Goal: Task Accomplishment & Management: Use online tool/utility

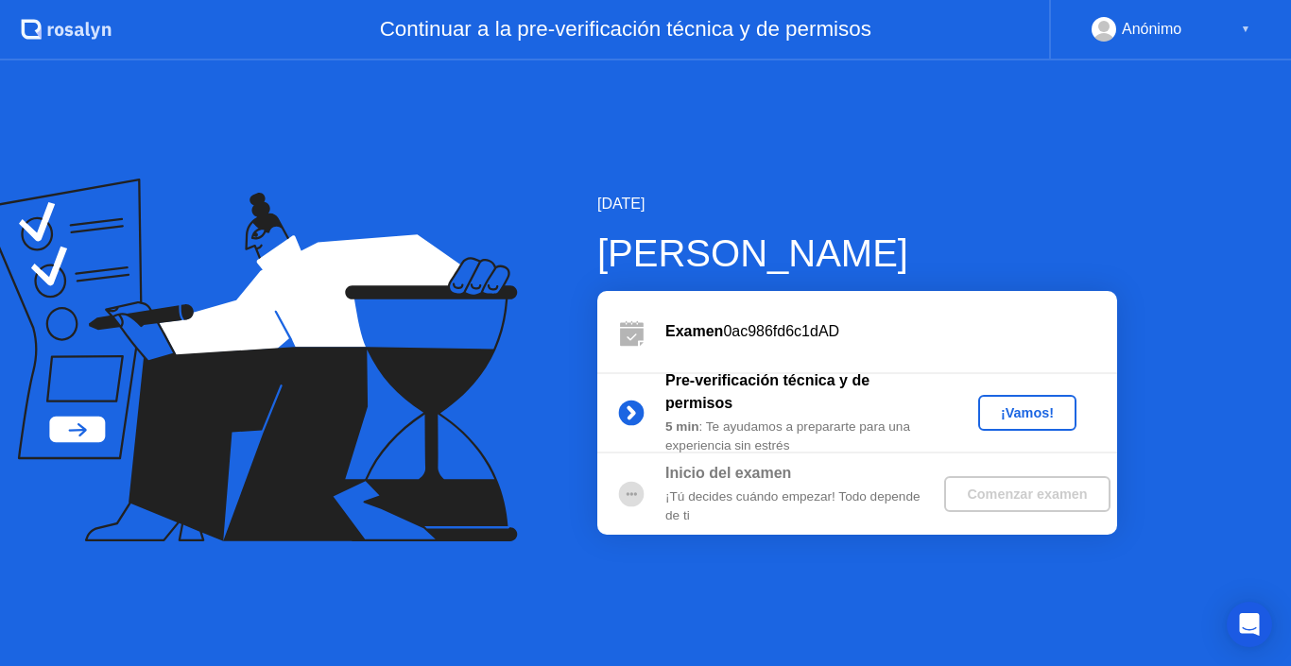
click at [1020, 416] on div "¡Vamos!" at bounding box center [1027, 412] width 83 height 15
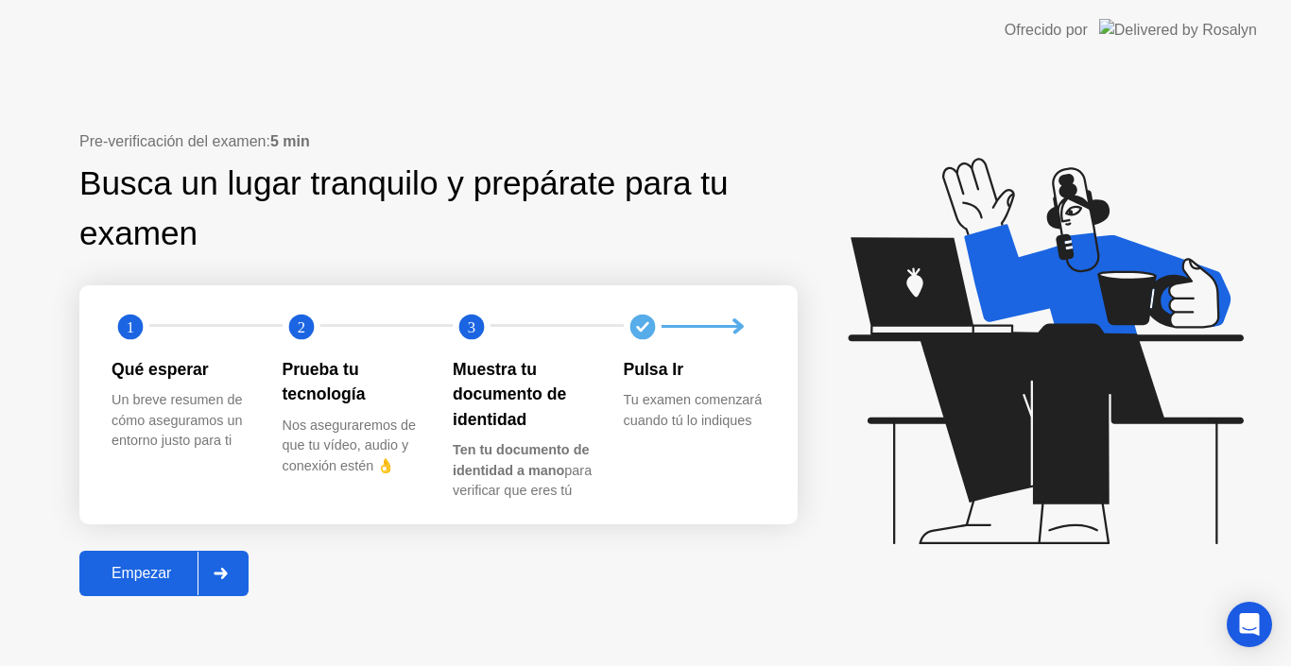
click at [132, 585] on button "Empezar" at bounding box center [163, 573] width 169 height 45
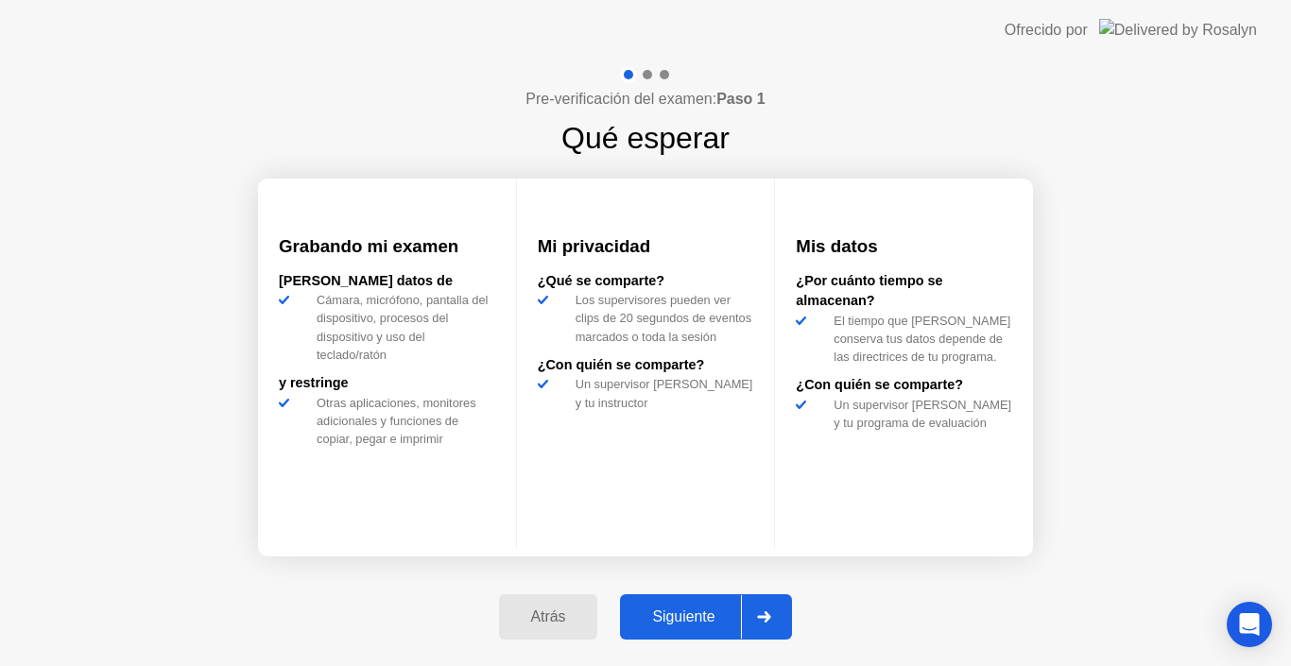
click at [663, 614] on div "Siguiente" at bounding box center [683, 617] width 115 height 17
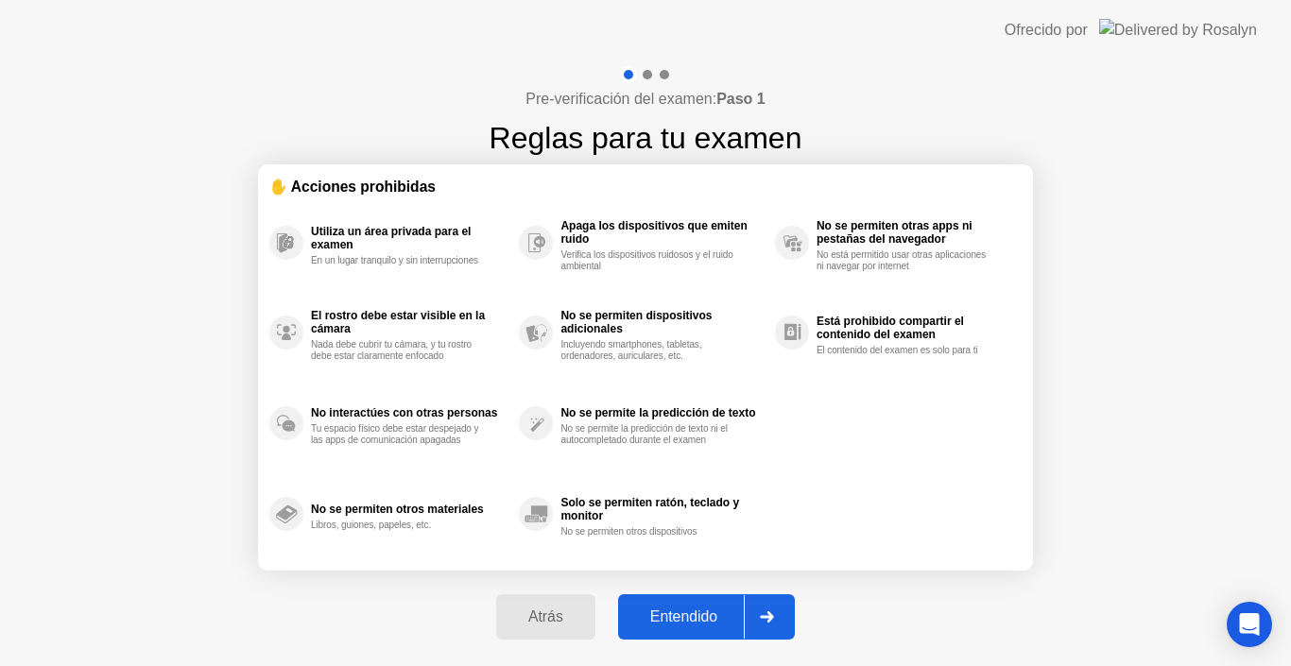
click at [663, 614] on div "Entendido" at bounding box center [684, 617] width 120 height 17
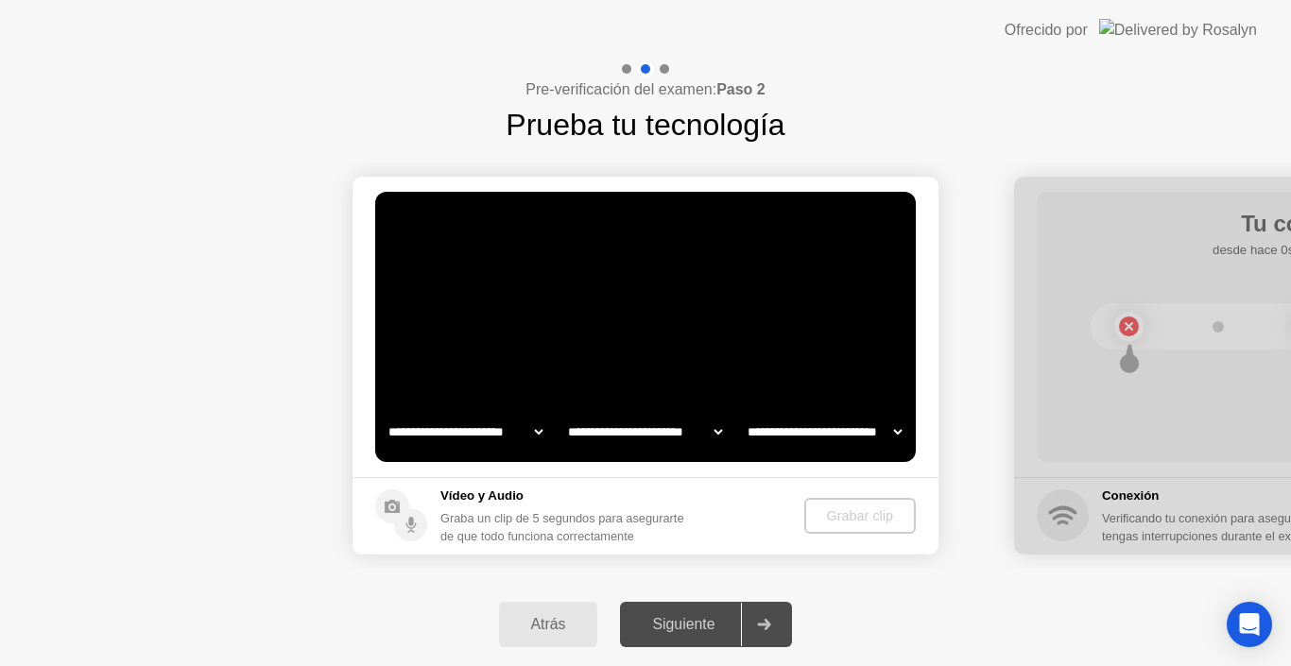
select select "**********"
select select "*******"
click at [853, 517] on div "Grabar clip" at bounding box center [861, 515] width 96 height 15
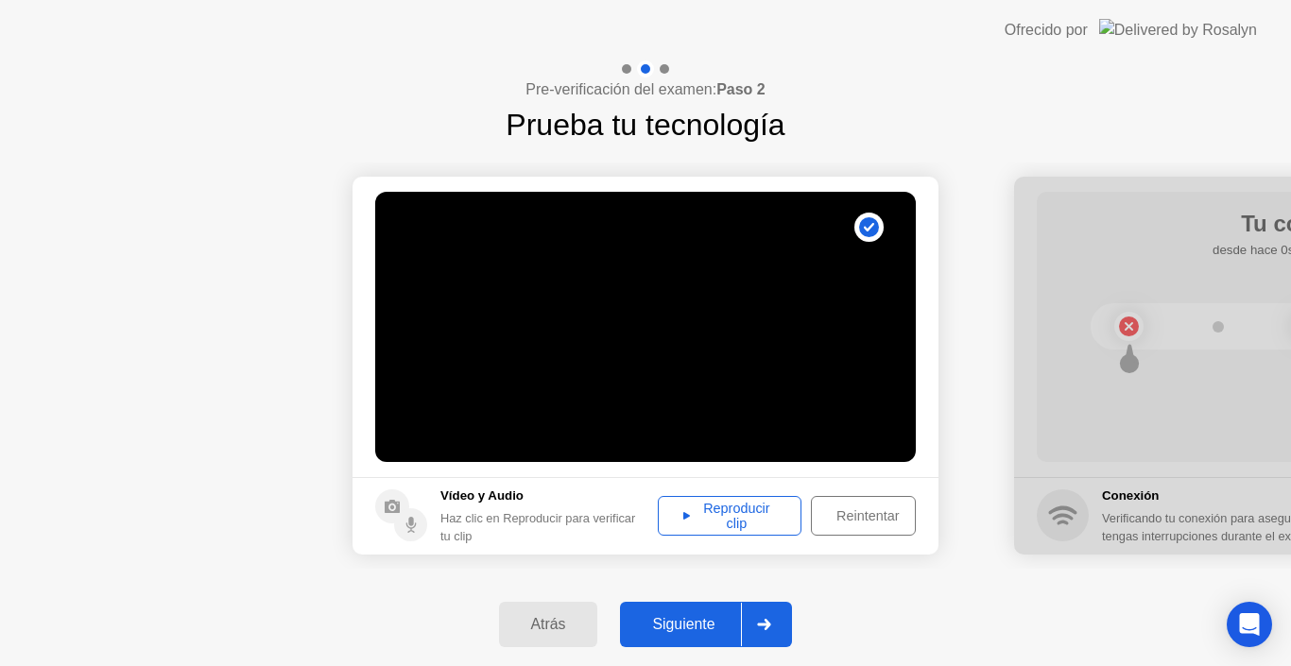
click at [697, 624] on div "Siguiente" at bounding box center [683, 624] width 115 height 17
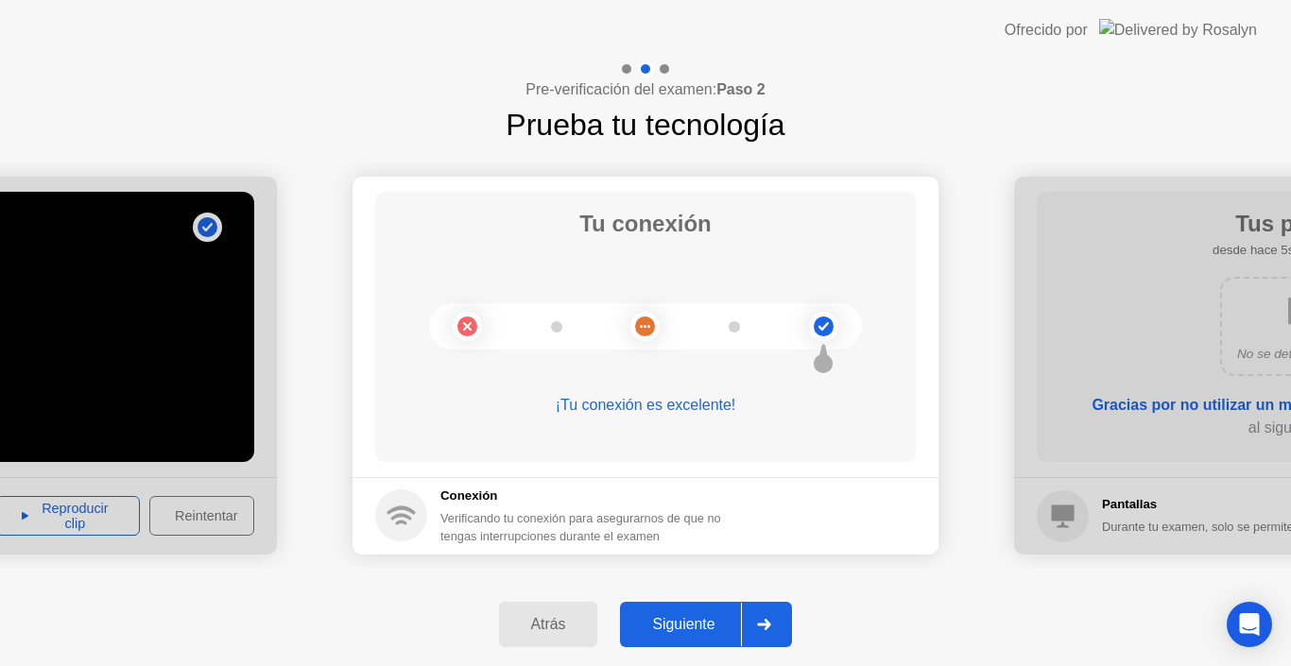
click at [663, 623] on div "Siguiente" at bounding box center [683, 624] width 115 height 17
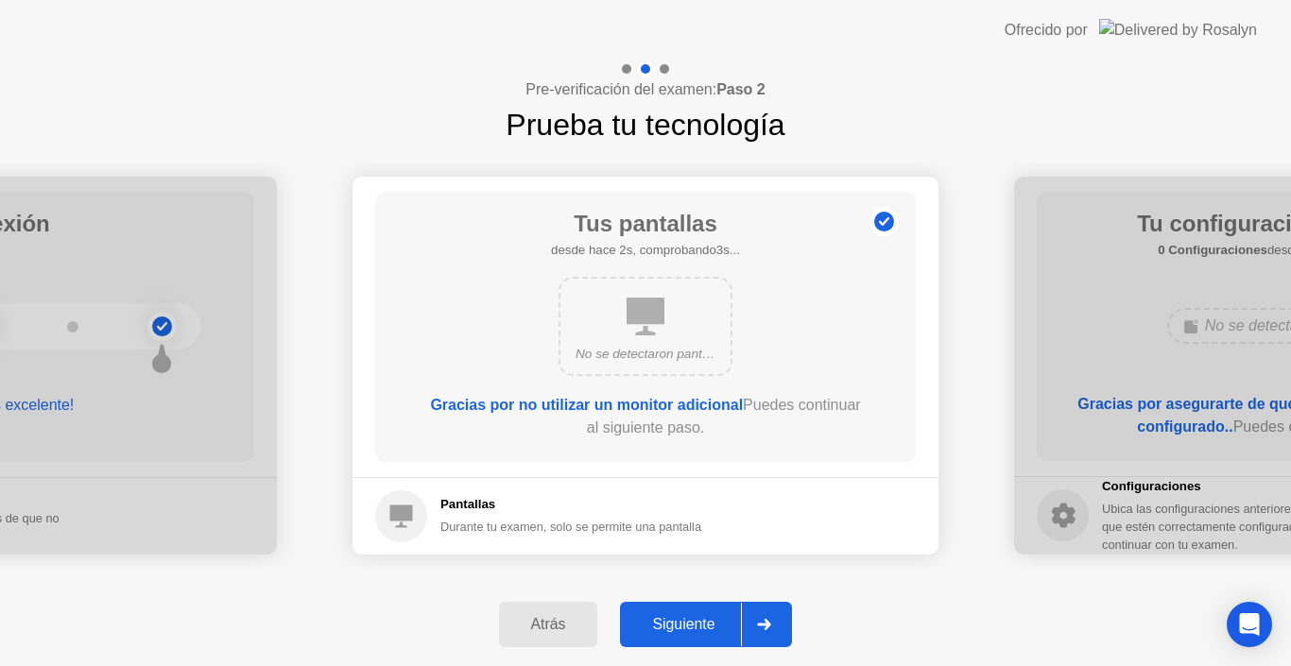
click at [663, 623] on div "Siguiente" at bounding box center [683, 624] width 115 height 17
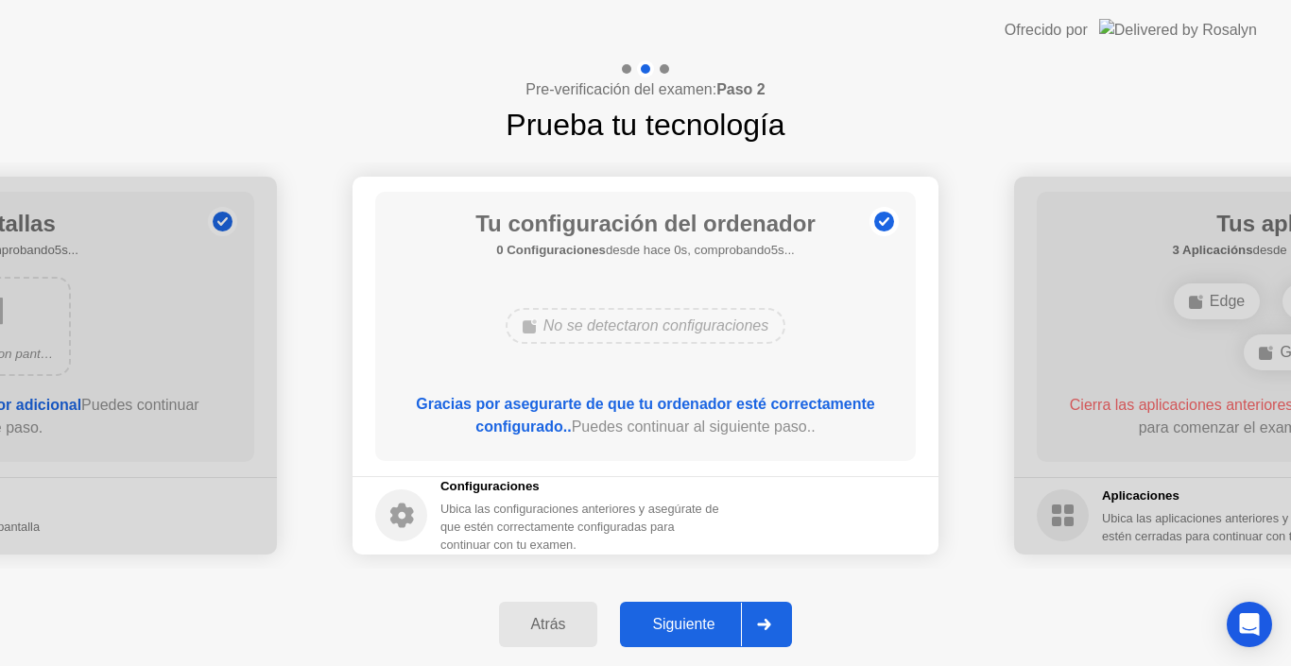
click at [663, 623] on div "Siguiente" at bounding box center [683, 624] width 115 height 17
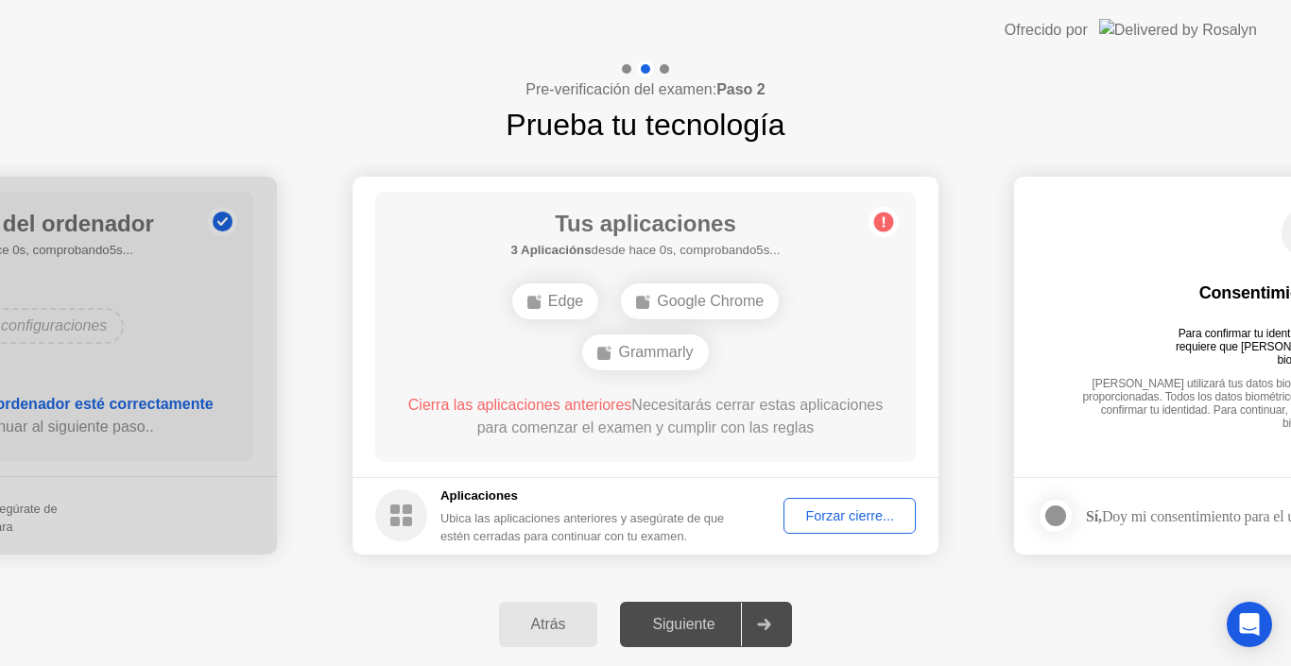
click at [663, 623] on div "Siguiente" at bounding box center [683, 624] width 115 height 17
click at [841, 515] on div "Forzar cierre..." at bounding box center [849, 515] width 119 height 15
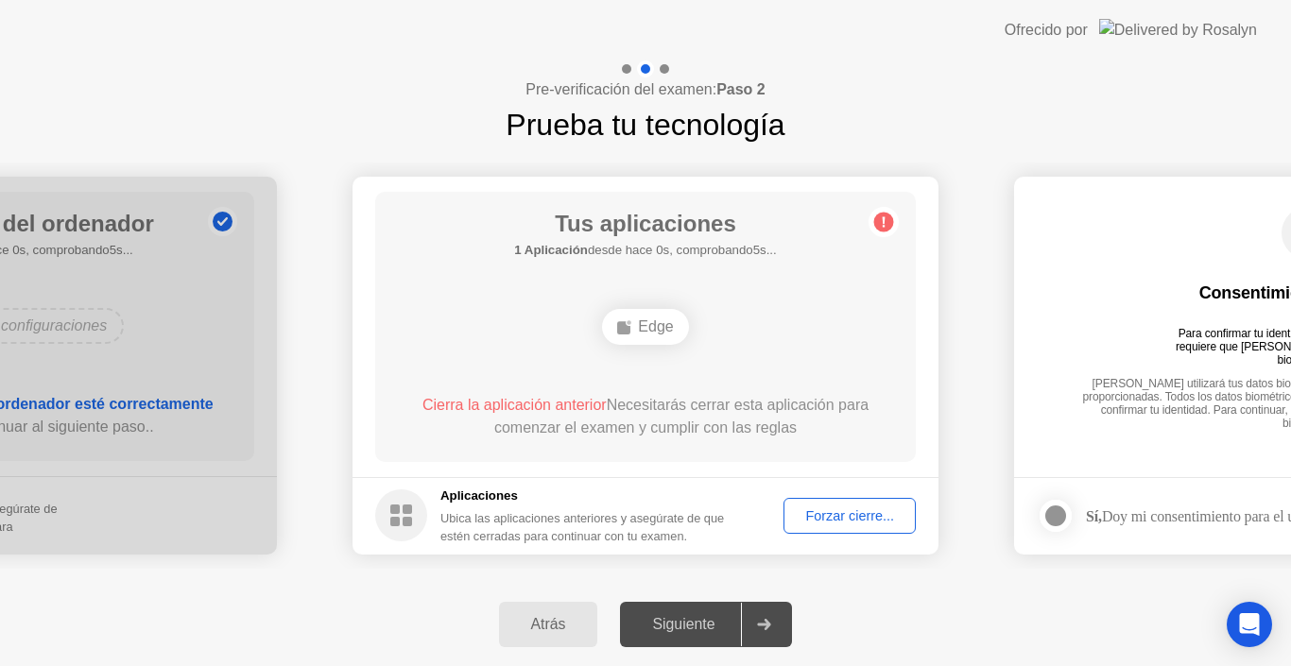
click at [722, 627] on div "Siguiente" at bounding box center [683, 624] width 115 height 17
click at [694, 629] on div "Siguiente" at bounding box center [683, 624] width 115 height 17
click at [836, 514] on div "Forzar cierre..." at bounding box center [849, 515] width 119 height 15
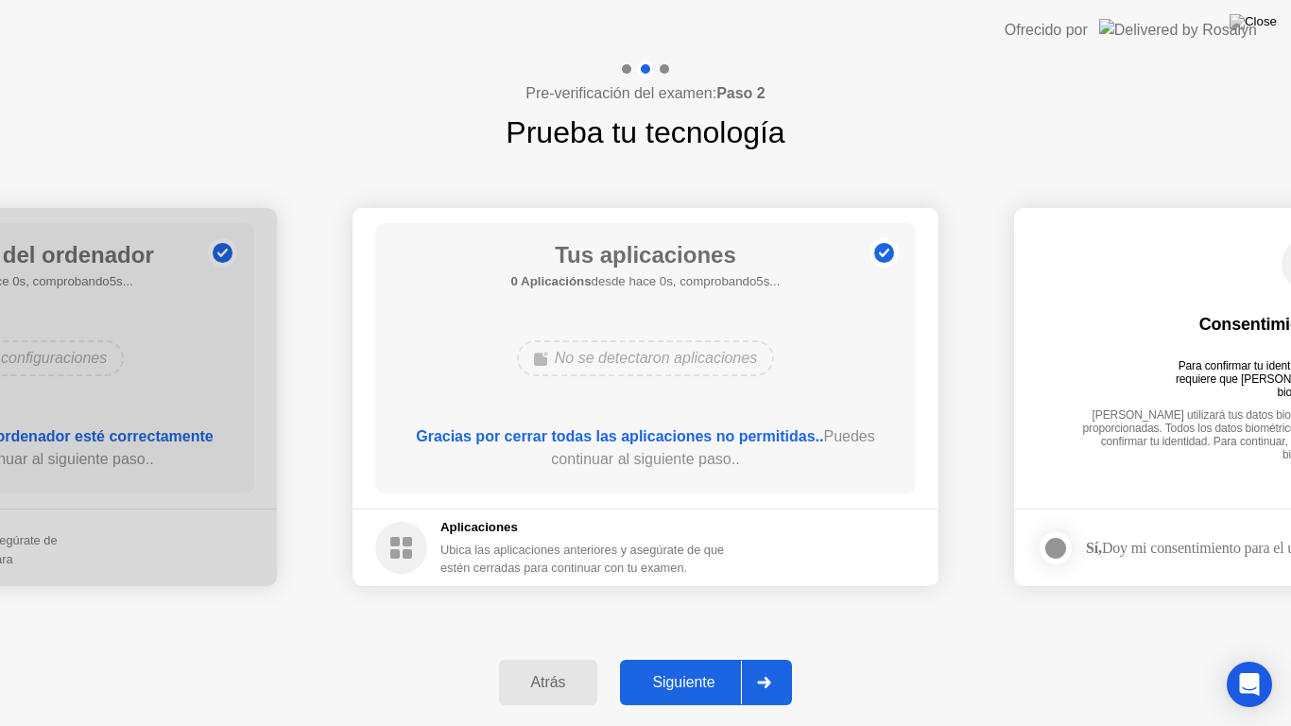
click at [680, 665] on div "Siguiente" at bounding box center [683, 682] width 115 height 17
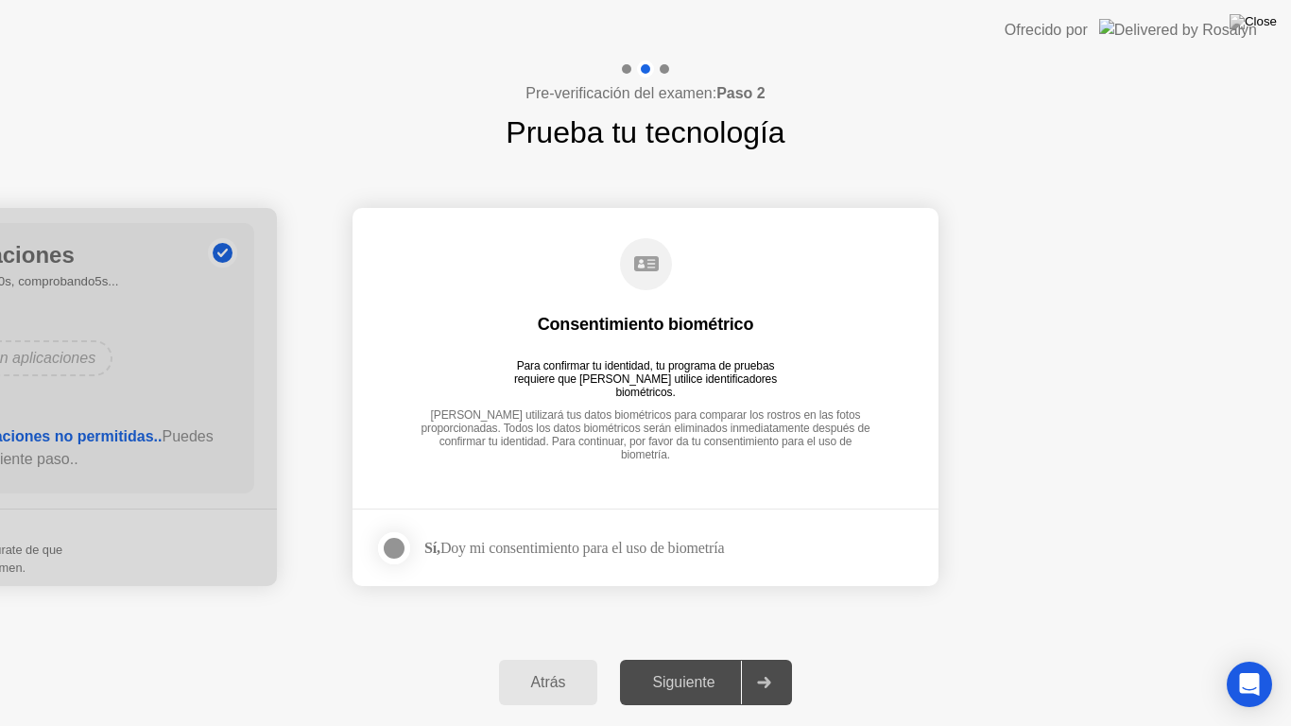
click at [405, 541] on div at bounding box center [394, 548] width 23 height 23
click at [686, 665] on div "Siguiente" at bounding box center [683, 682] width 115 height 17
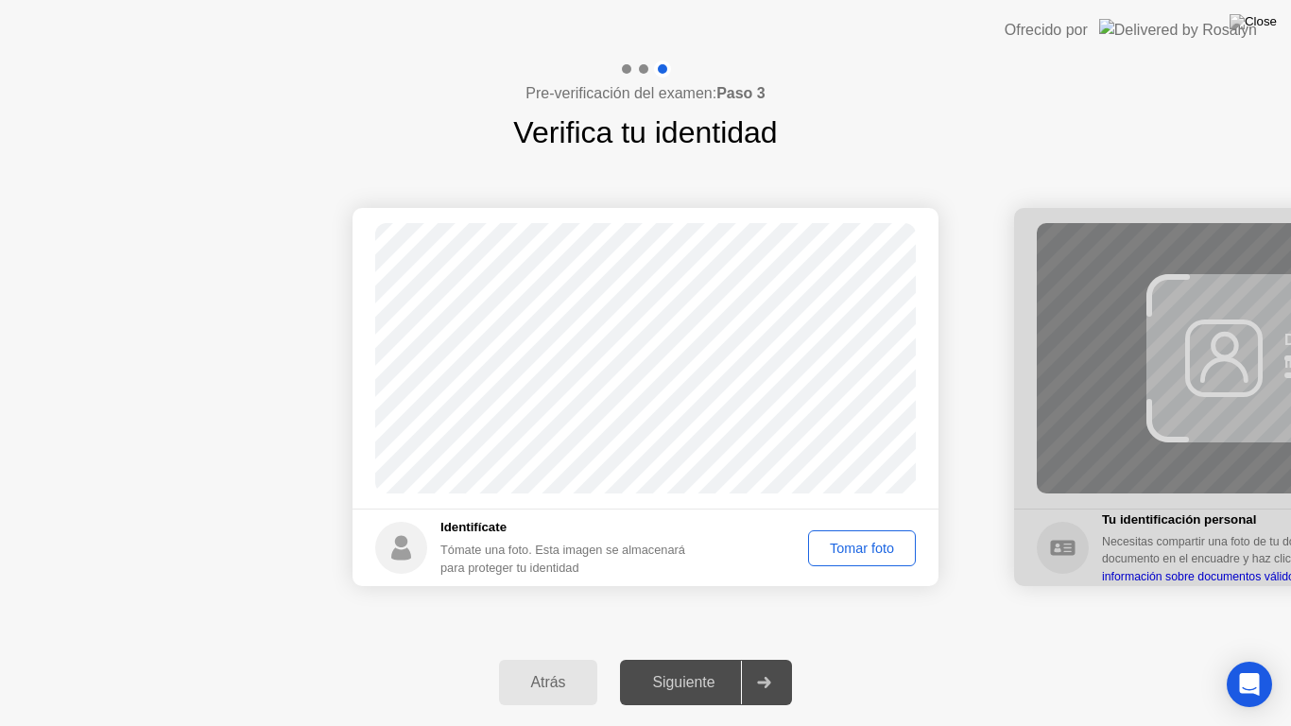
click at [876, 551] on div "Tomar foto" at bounding box center [862, 548] width 95 height 15
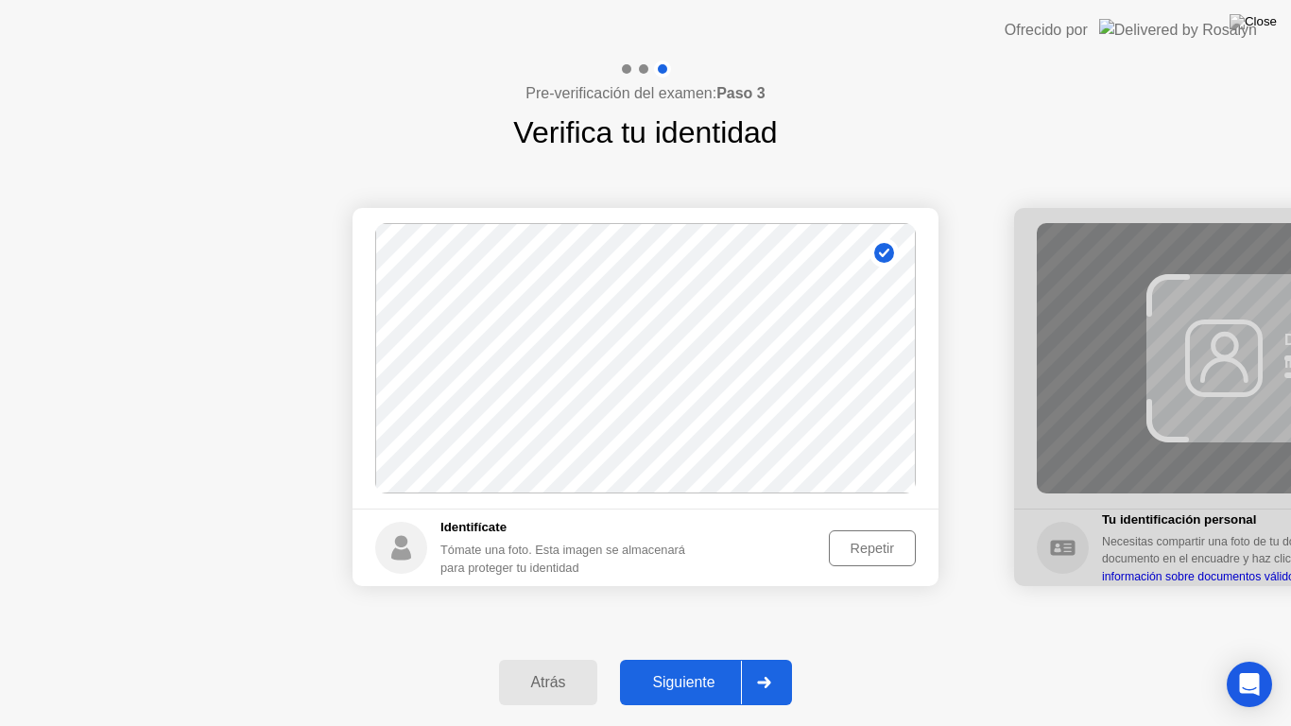
click at [677, 665] on div "Siguiente" at bounding box center [683, 682] width 115 height 17
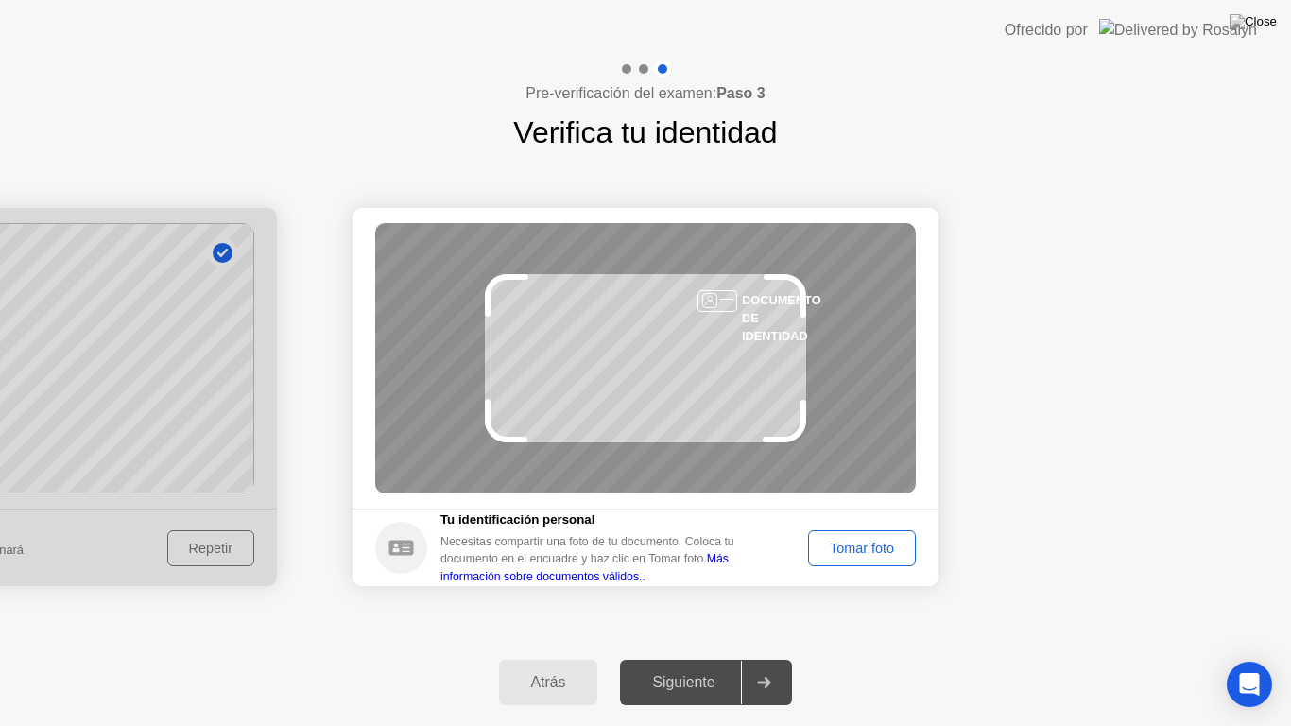
click at [869, 551] on div "Tomar foto" at bounding box center [862, 548] width 95 height 15
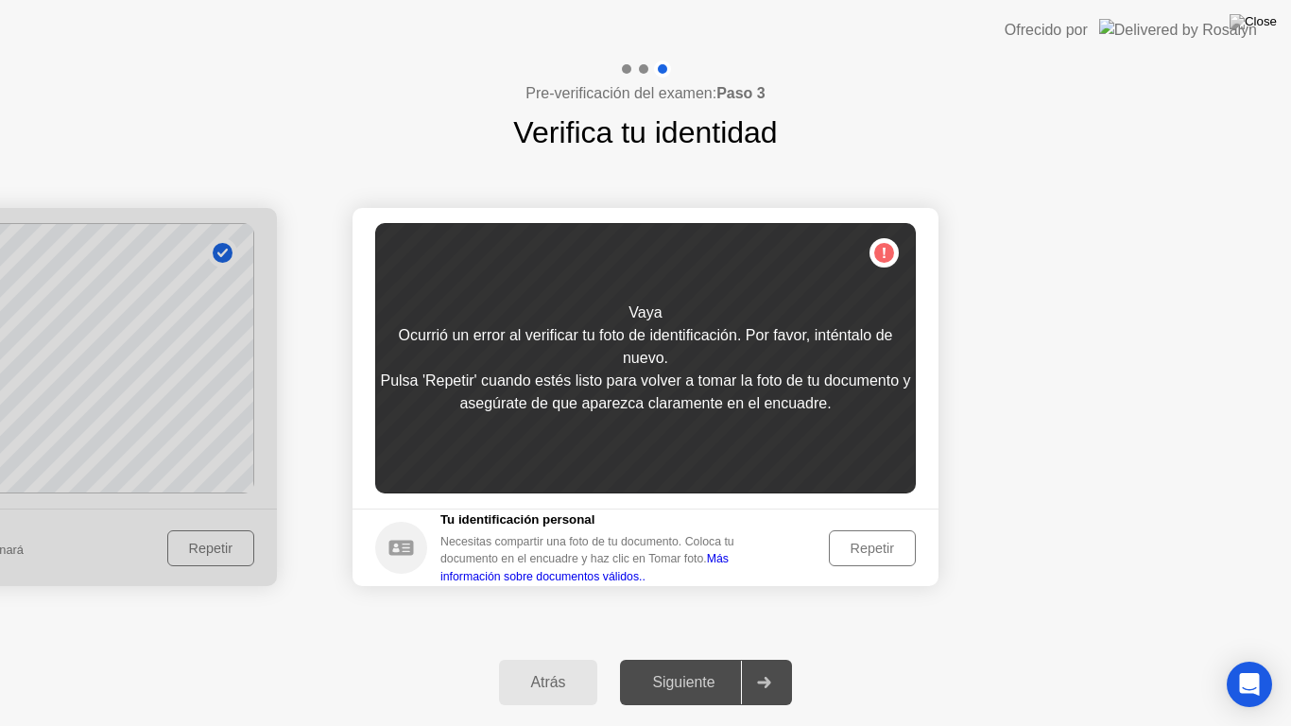
click at [878, 550] on div "Repetir" at bounding box center [872, 548] width 74 height 15
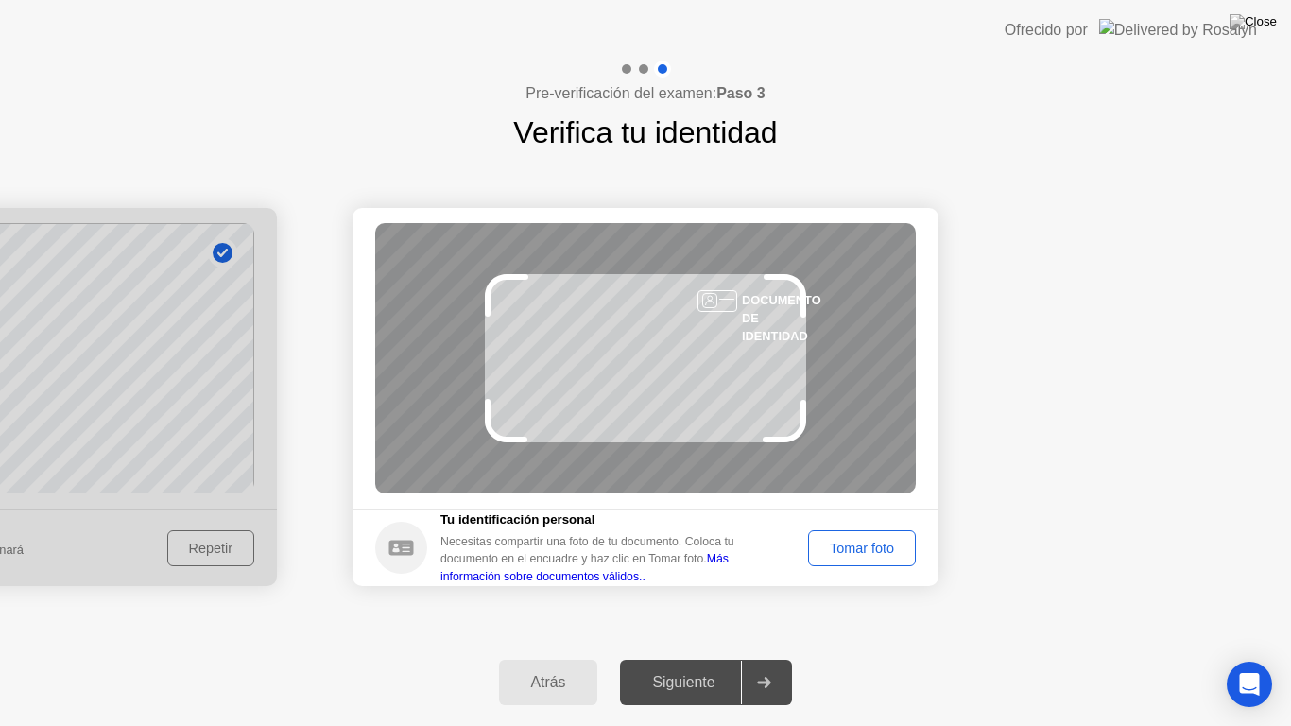
click at [878, 550] on div "Tomar foto" at bounding box center [862, 548] width 95 height 15
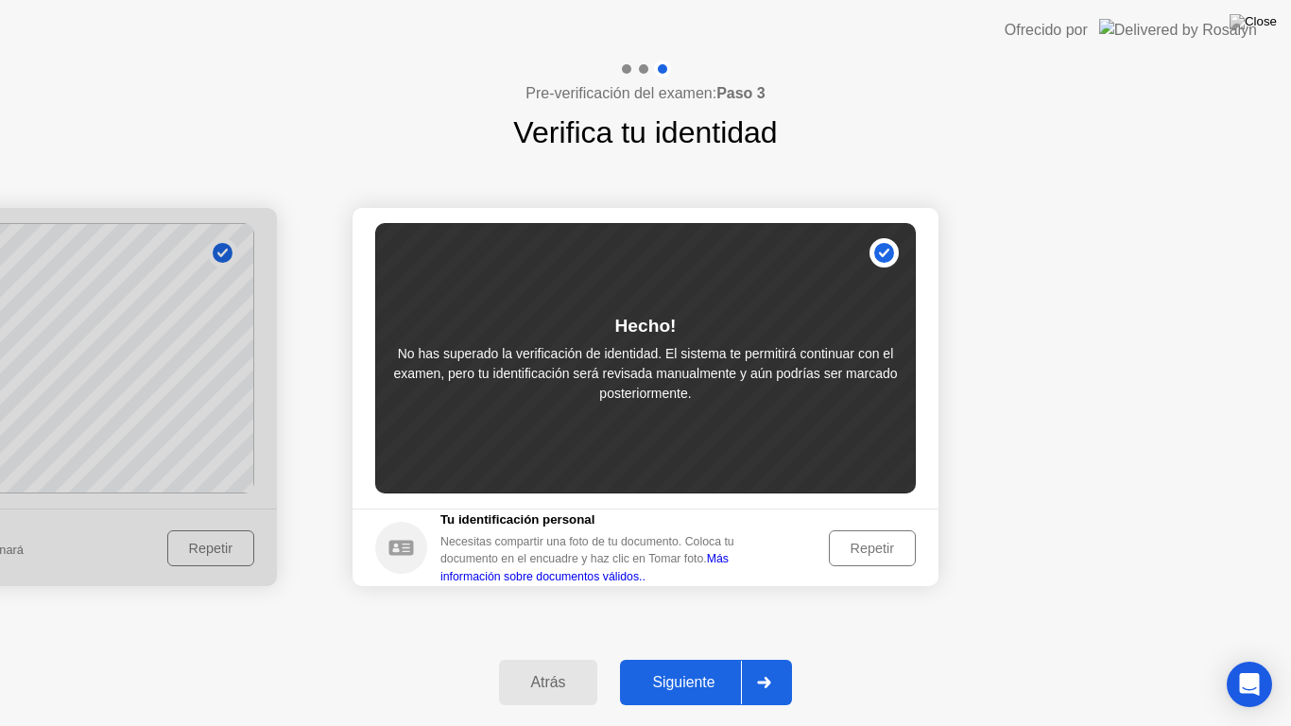
click at [706, 665] on div "Siguiente" at bounding box center [683, 682] width 115 height 17
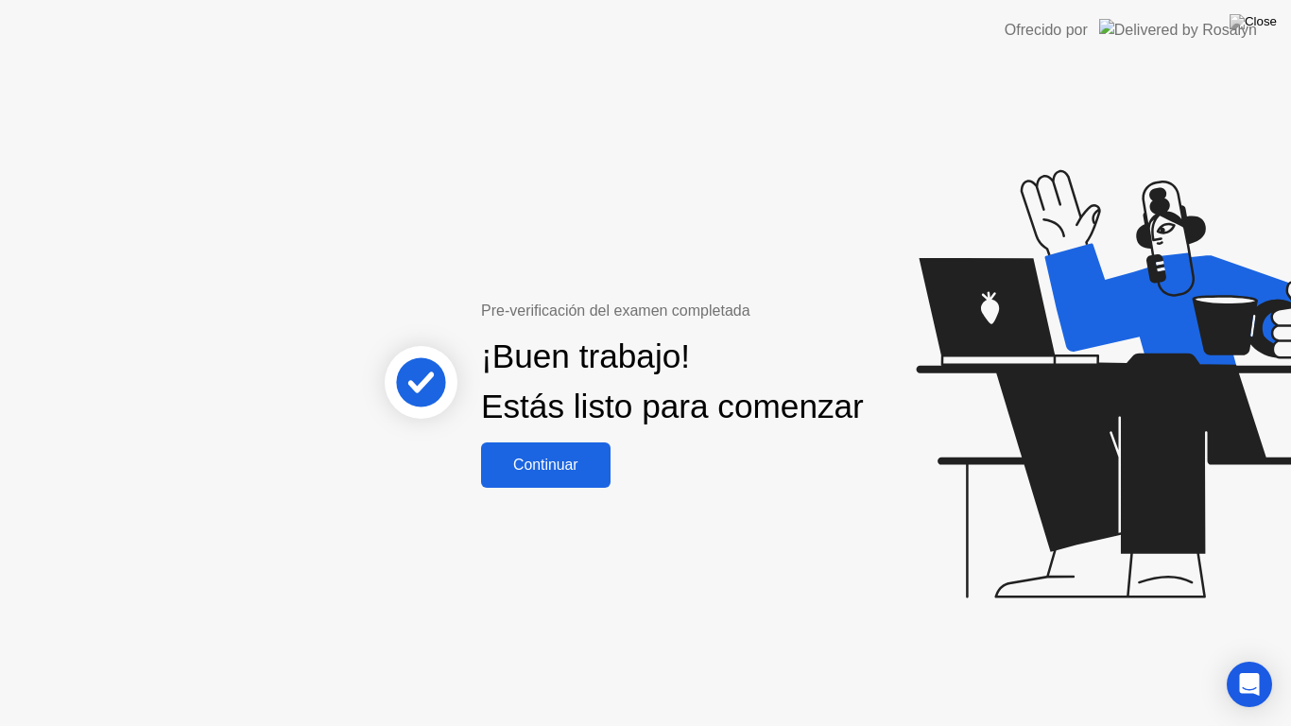
click at [554, 488] on div "Pre-verificación del examen completada ¡Buen trabajo! Estás listo para comenzar…" at bounding box center [616, 394] width 510 height 188
click at [552, 473] on div "Continuar" at bounding box center [546, 464] width 118 height 17
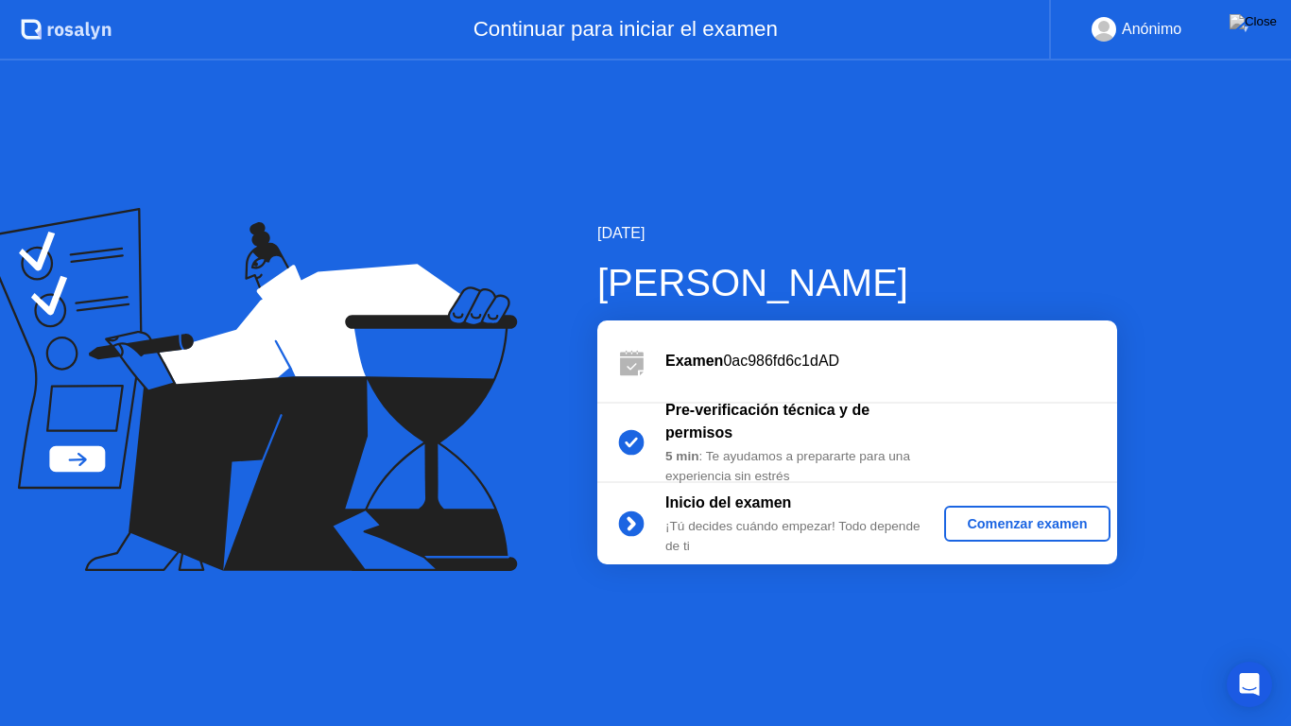
click at [1043, 521] on div "Comenzar examen" at bounding box center [1027, 523] width 150 height 15
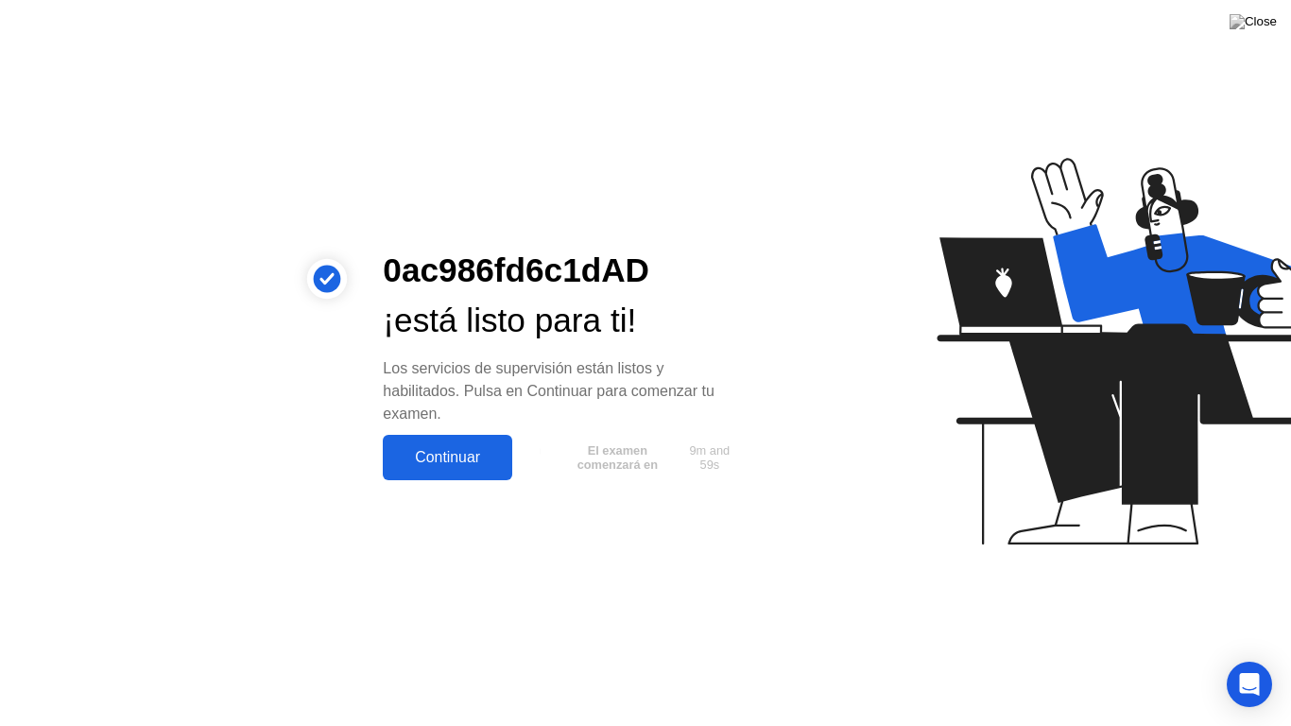
click at [458, 459] on div "Continuar" at bounding box center [447, 457] width 118 height 17
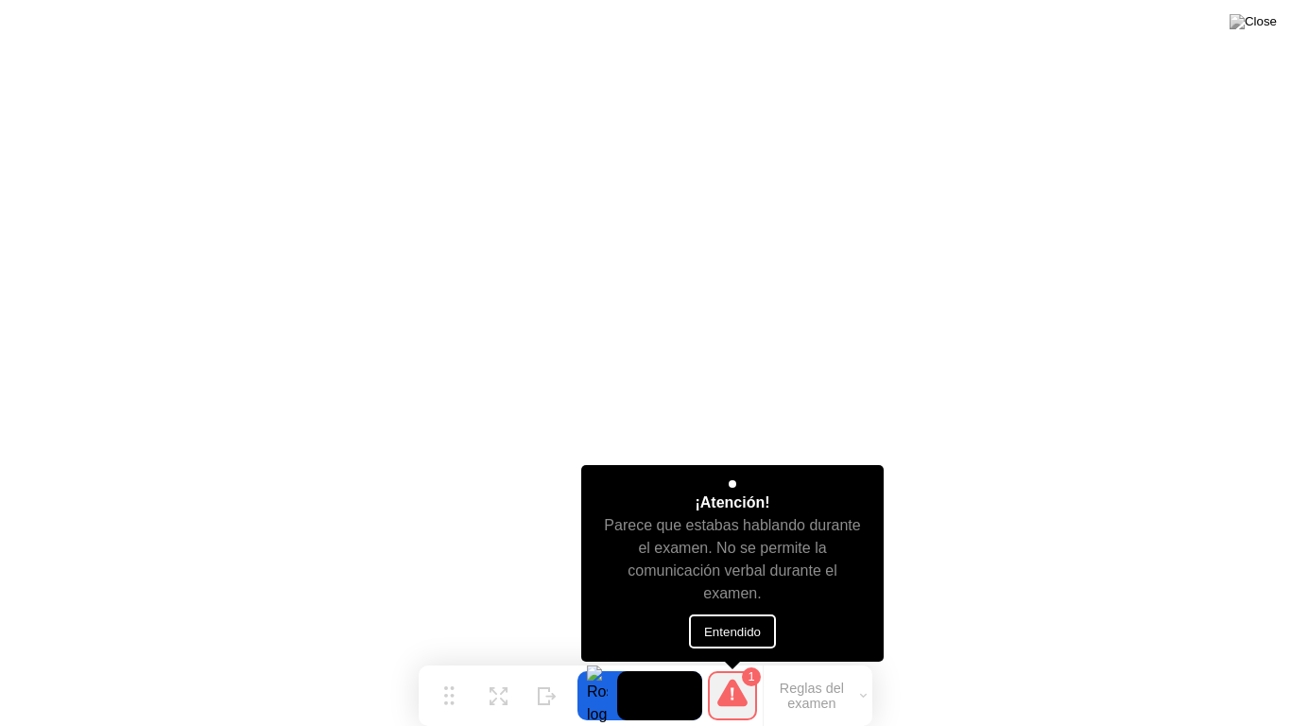
click at [731, 628] on button "Entendido" at bounding box center [732, 631] width 87 height 34
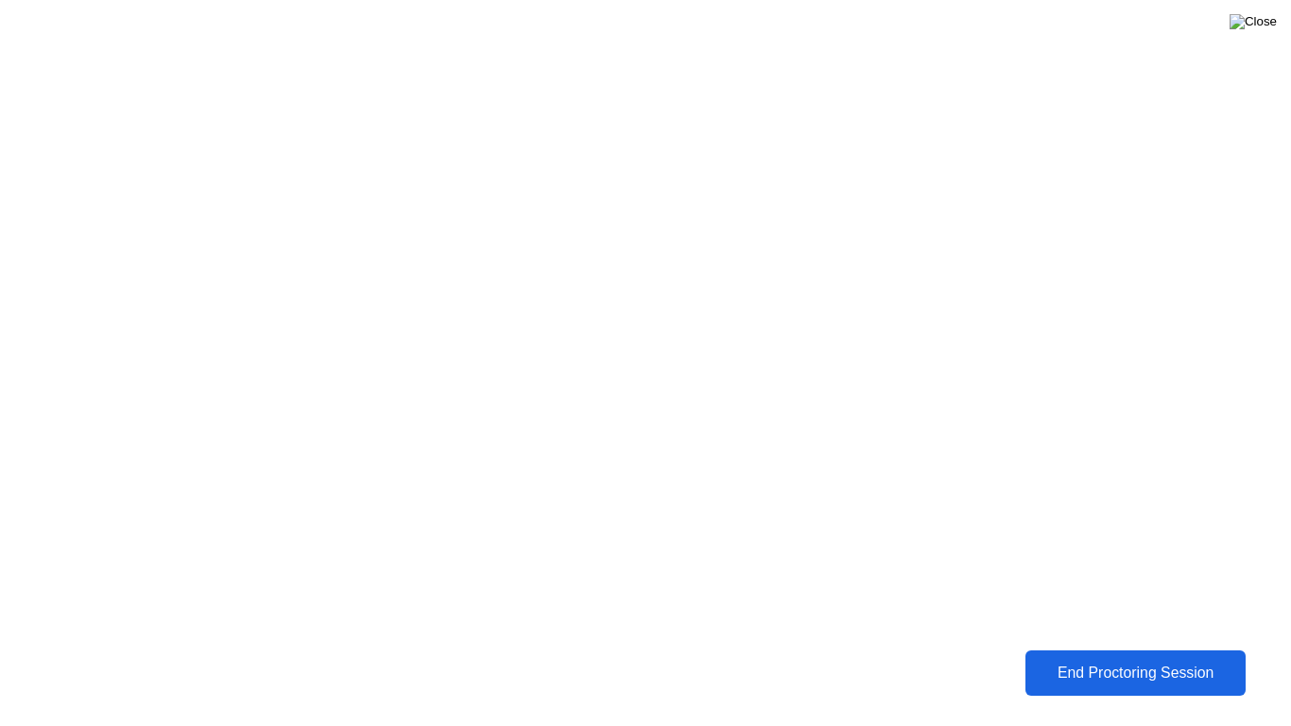
click at [1267, 26] on img at bounding box center [1253, 21] width 47 height 15
click at [1117, 665] on div "End Proctoring Session" at bounding box center [1135, 672] width 209 height 17
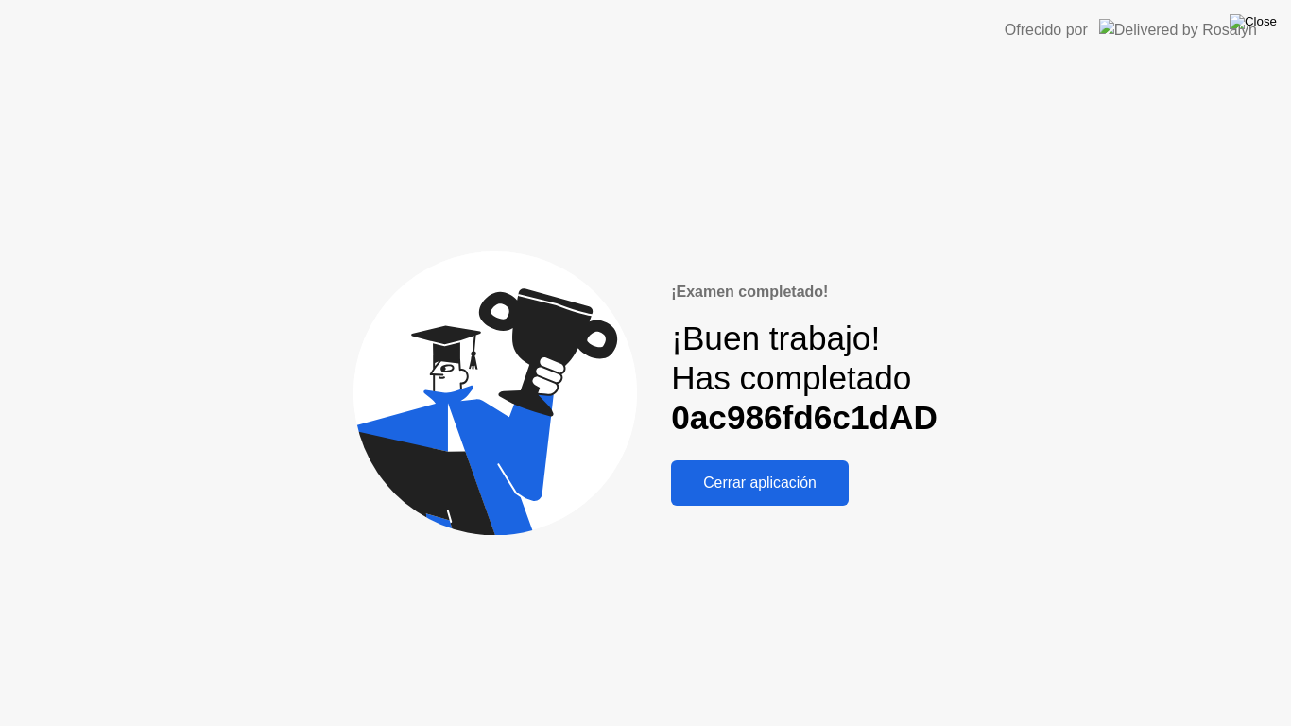
click at [1261, 23] on img at bounding box center [1253, 21] width 47 height 15
click at [744, 480] on div "Cerrar aplicación" at bounding box center [760, 482] width 166 height 17
